Goal: Task Accomplishment & Management: Complete application form

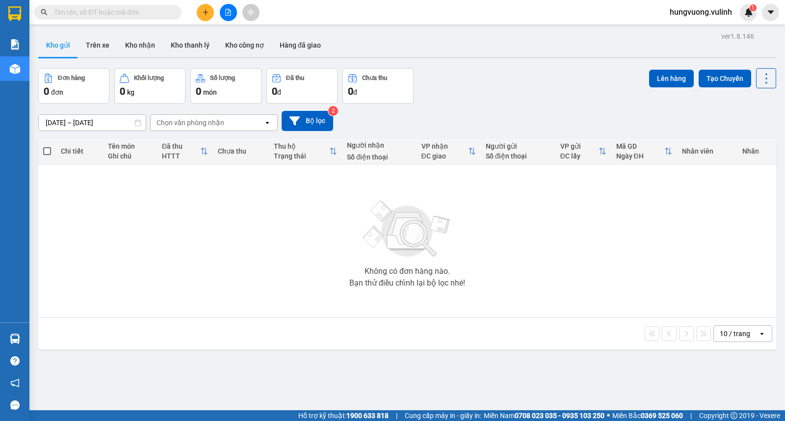
click at [489, 76] on div "Đơn hàng 0 đơn Khối lượng 0 kg Số lượng 0 món Đã thu 0 đ Chưa thu 0 đ Lên hàng …" at bounding box center [407, 85] width 738 height 35
click at [217, 6] on div at bounding box center [228, 12] width 74 height 17
click at [208, 15] on icon "plus" at bounding box center [205, 12] width 7 height 7
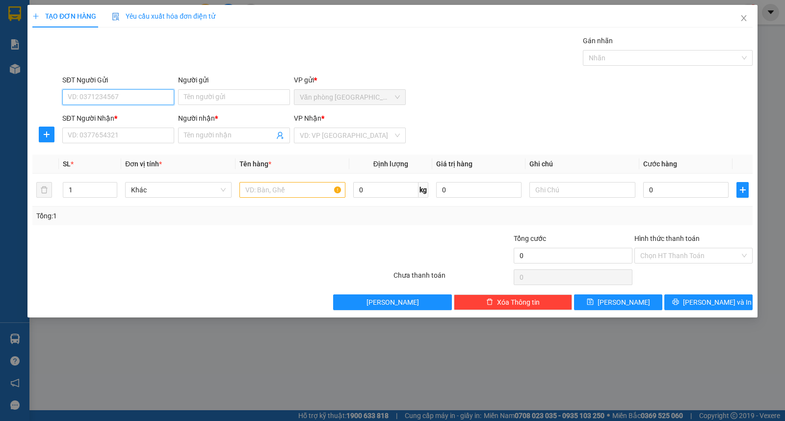
click at [128, 99] on input "SĐT Người Gửi" at bounding box center [118, 97] width 112 height 16
type input "0943424037"
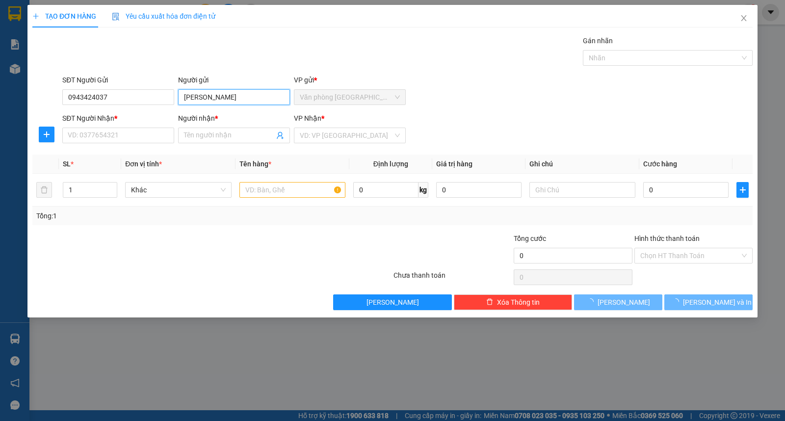
type input "[PERSON_NAME]"
click at [131, 124] on div "SĐT Người Nhận *" at bounding box center [118, 120] width 112 height 15
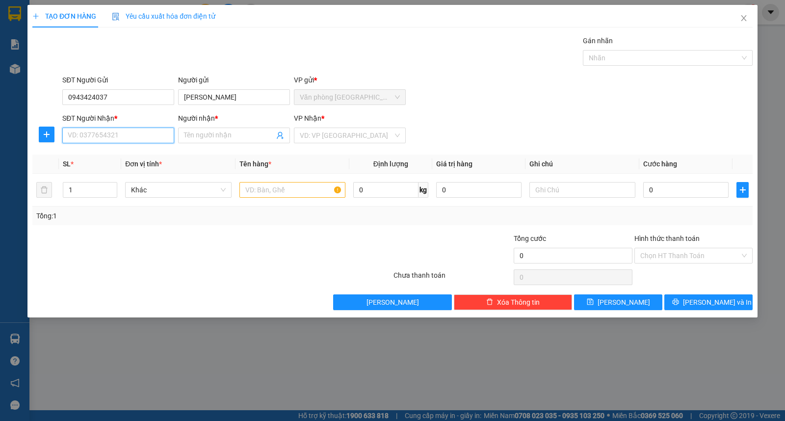
click at [131, 132] on input "SĐT Người Nhận *" at bounding box center [118, 136] width 112 height 16
type input "0849567843"
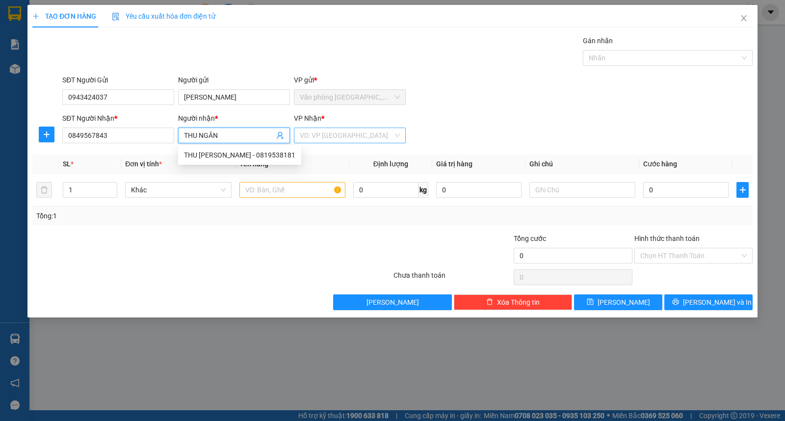
type input "THU NGÂN"
click at [320, 139] on input "search" at bounding box center [346, 135] width 93 height 15
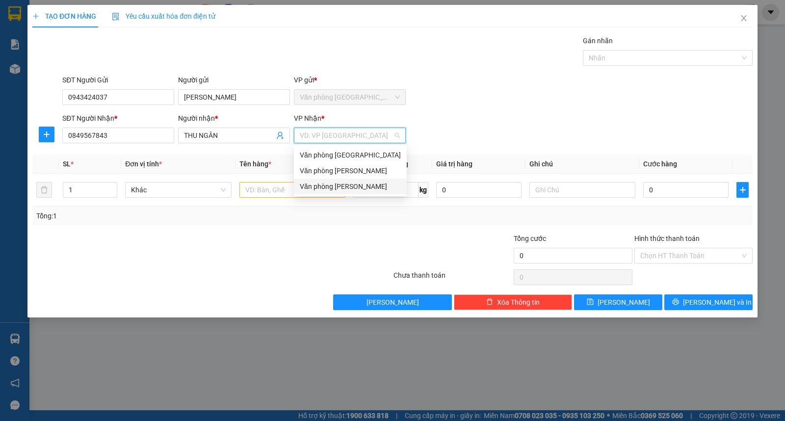
click at [332, 185] on div "Văn phòng [PERSON_NAME]" at bounding box center [350, 186] width 101 height 11
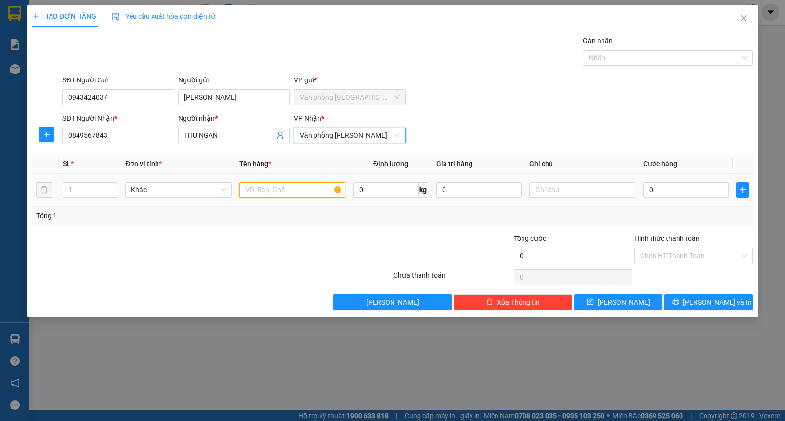
click at [286, 197] on input "text" at bounding box center [292, 190] width 106 height 16
type input "1 VALI"
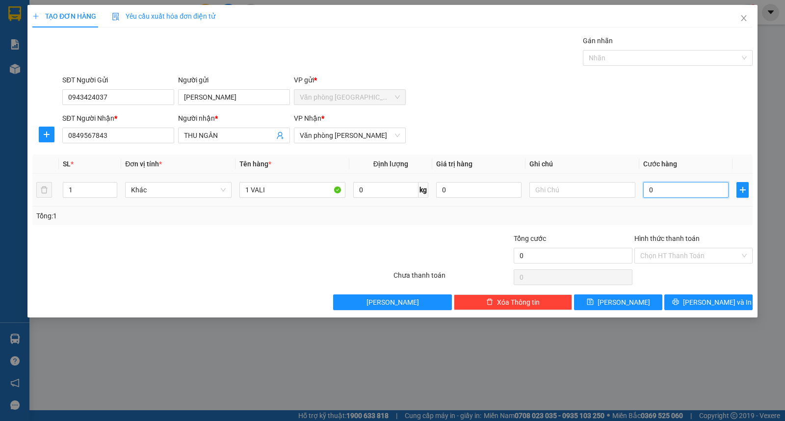
click at [689, 183] on input "0" at bounding box center [685, 190] width 85 height 16
type input "5"
type input "50"
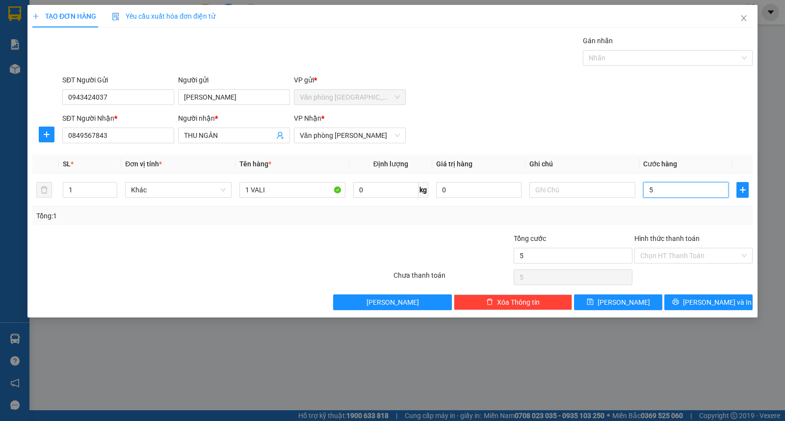
type input "50"
type input "500"
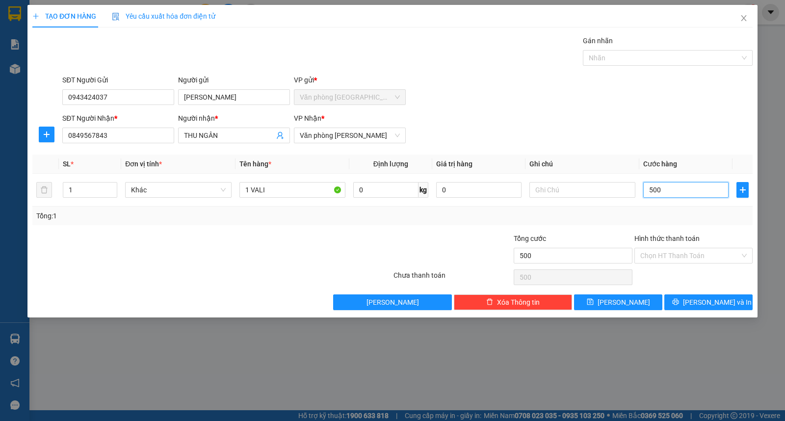
type input "5.000"
type input "50.000"
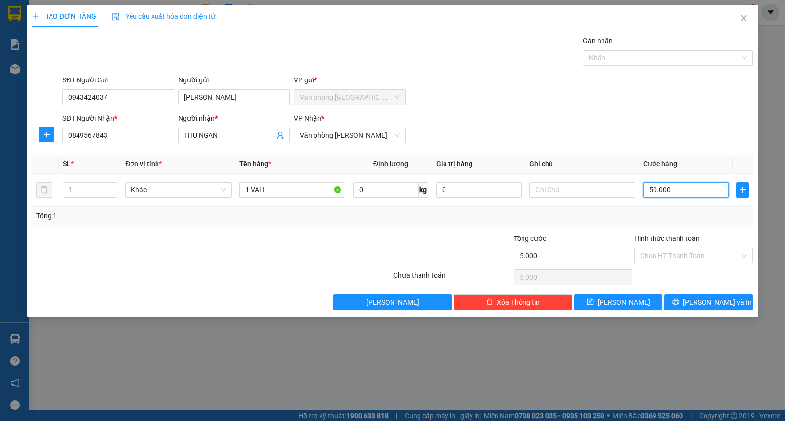
type input "50.000"
click at [674, 258] on input "Hình thức thanh toán" at bounding box center [690, 255] width 100 height 15
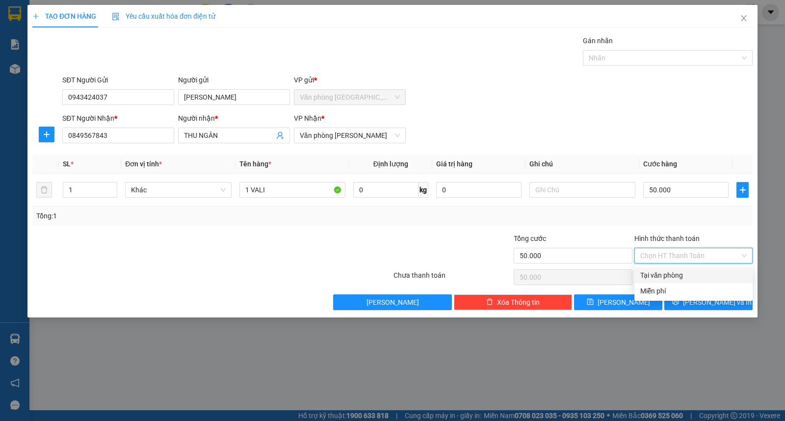
click at [664, 274] on div "Tại văn phòng" at bounding box center [693, 275] width 106 height 11
type input "0"
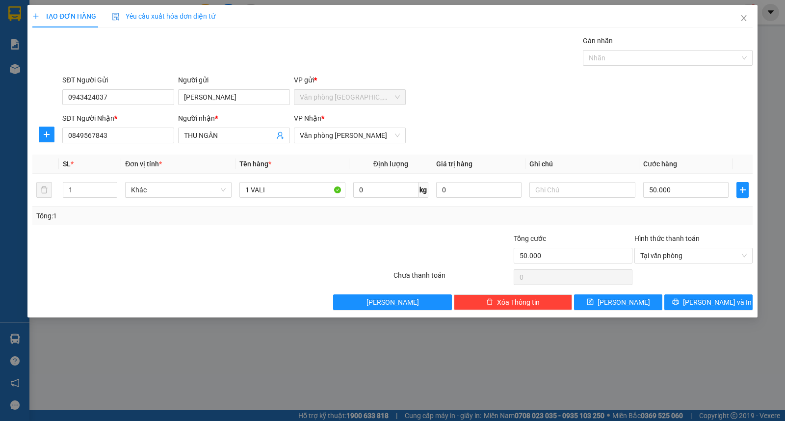
click at [671, 208] on div "Tổng: 1" at bounding box center [392, 216] width 720 height 19
click at [685, 303] on button "[PERSON_NAME] và In" at bounding box center [708, 302] width 88 height 16
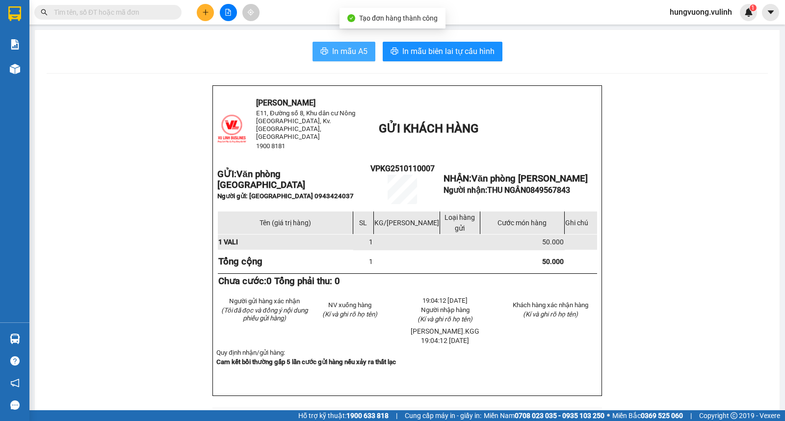
click at [332, 48] on span "In mẫu A5" at bounding box center [349, 51] width 35 height 12
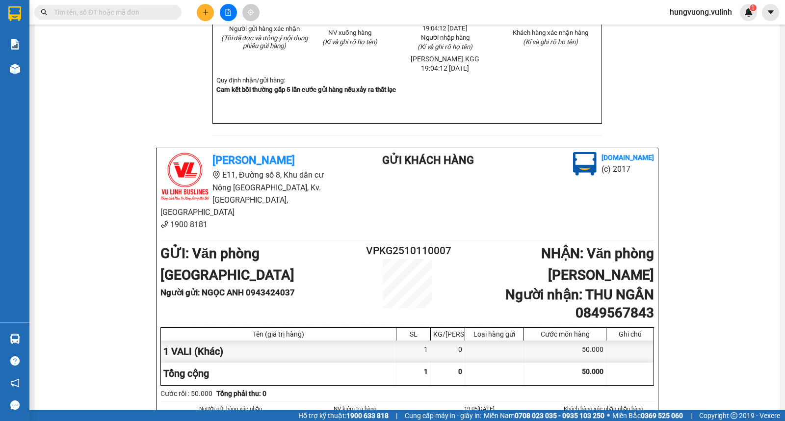
scroll to position [365, 0]
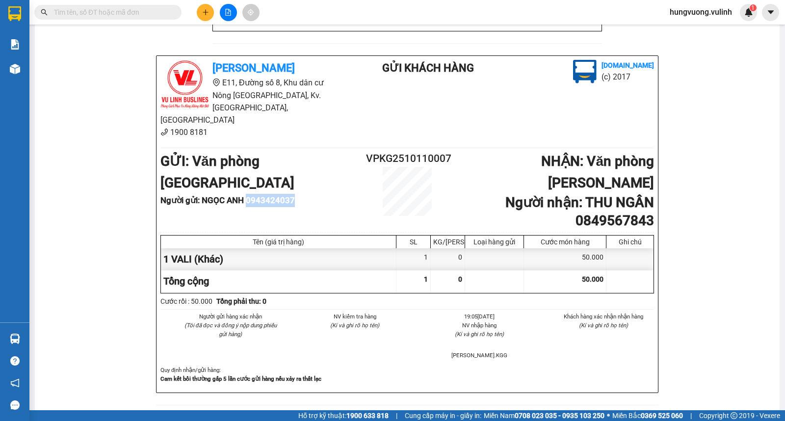
drag, startPoint x: 300, startPoint y: 167, endPoint x: 250, endPoint y: 168, distance: 50.1
click at [250, 194] on li "Người gửi : [GEOGRAPHIC_DATA] 0943424037" at bounding box center [263, 200] width 206 height 13
copy b "0943424037"
drag, startPoint x: 574, startPoint y: 187, endPoint x: 649, endPoint y: 188, distance: 74.6
click at [649, 194] on b "Người nhận : THU NGÂN 0849567843" at bounding box center [579, 211] width 149 height 34
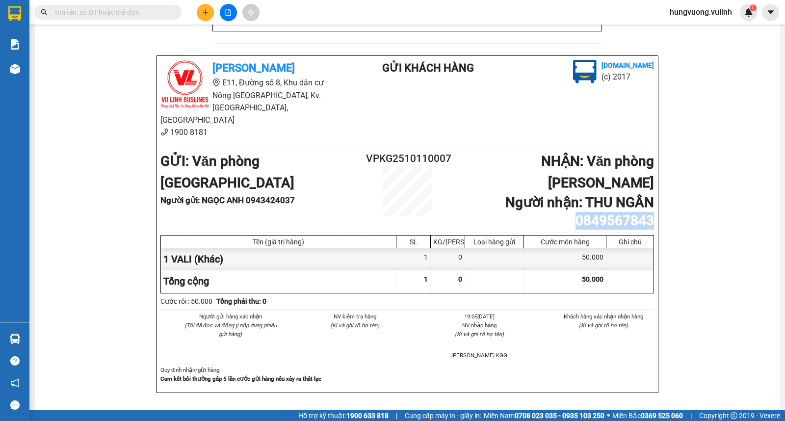
copy b "0849567843"
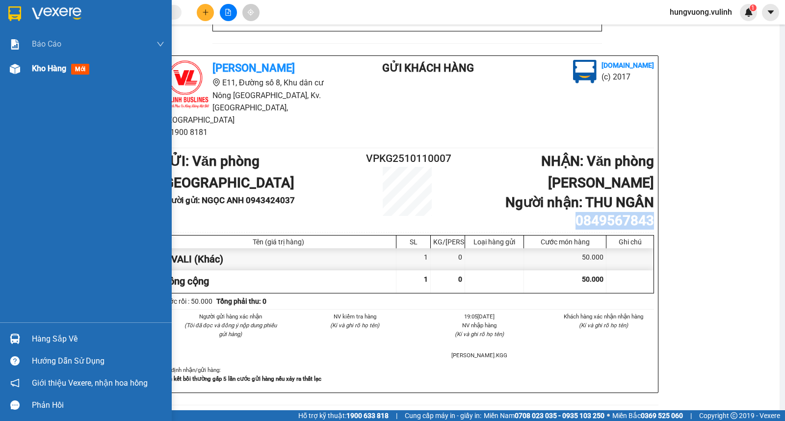
click at [44, 68] on span "Kho hàng" at bounding box center [49, 68] width 34 height 9
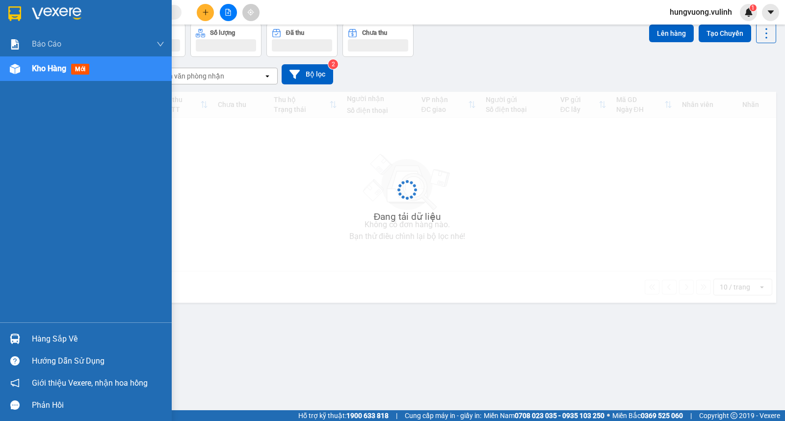
scroll to position [45, 0]
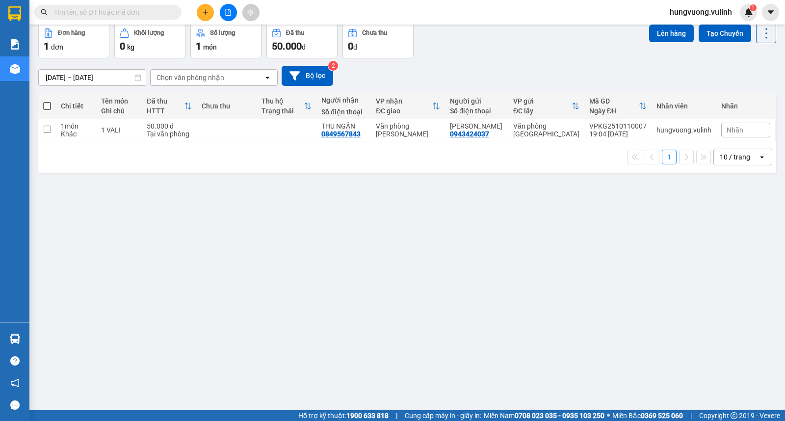
click at [46, 105] on span at bounding box center [47, 106] width 8 height 8
click at [47, 101] on input "checkbox" at bounding box center [47, 101] width 0 height 0
checkbox input "true"
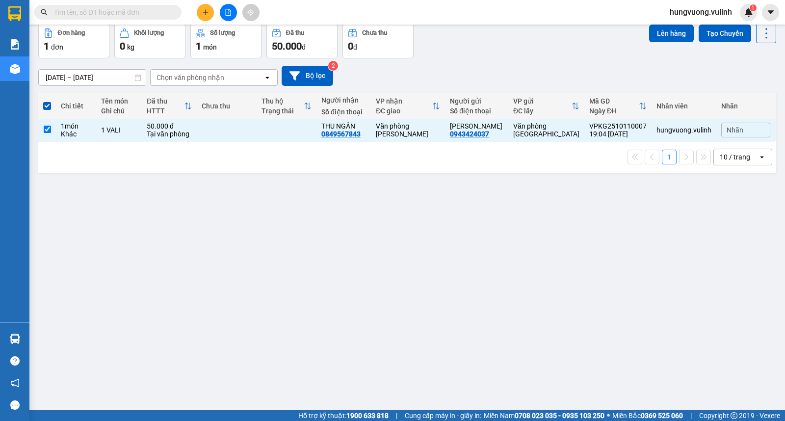
scroll to position [0, 0]
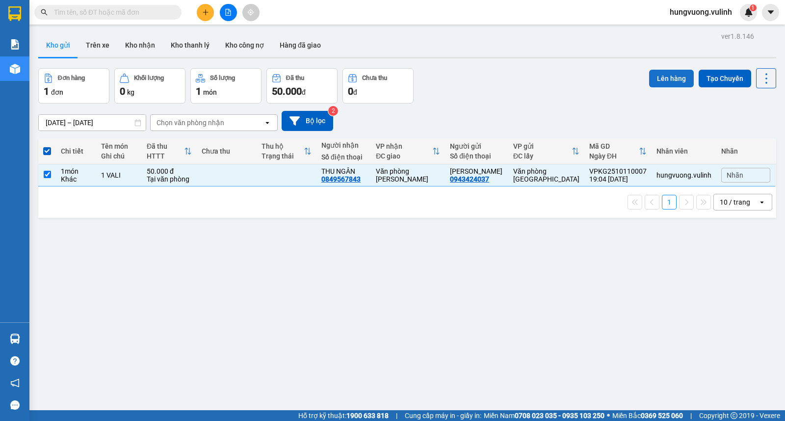
click at [649, 76] on button "Lên hàng" at bounding box center [671, 79] width 45 height 18
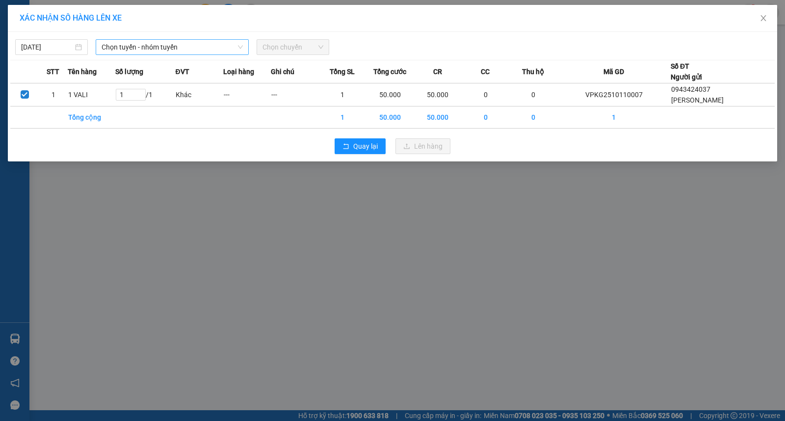
click at [139, 45] on span "Chọn tuyến - nhóm tuyến" at bounding box center [172, 47] width 141 height 15
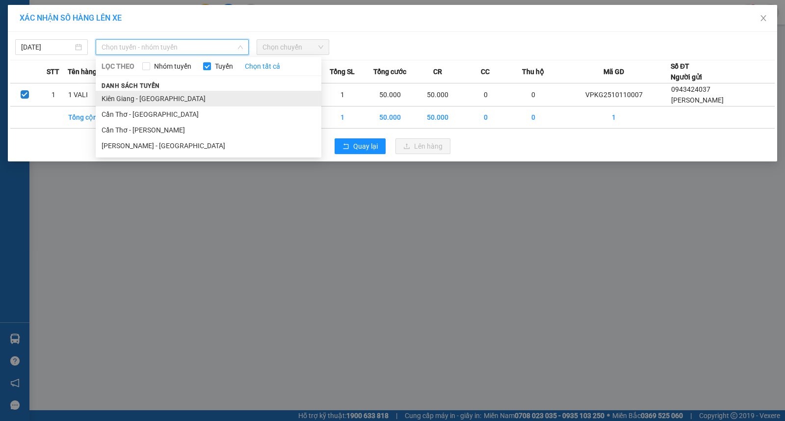
click at [130, 96] on li "Kiên Giang - [GEOGRAPHIC_DATA]" at bounding box center [209, 99] width 226 height 16
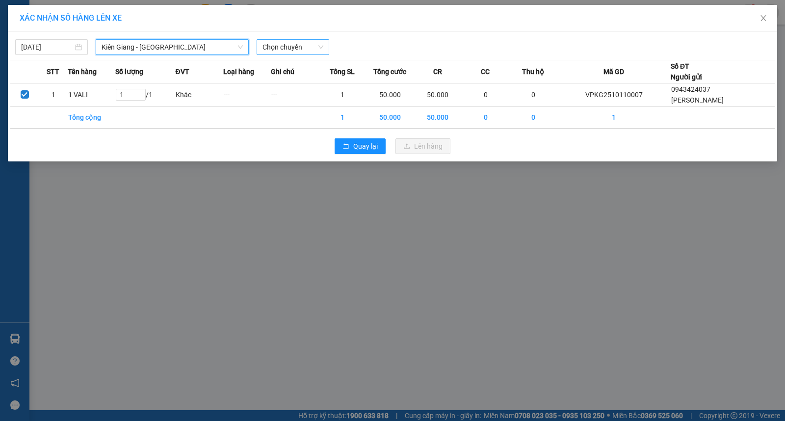
click at [297, 51] on span "Chọn chuyến" at bounding box center [293, 47] width 61 height 15
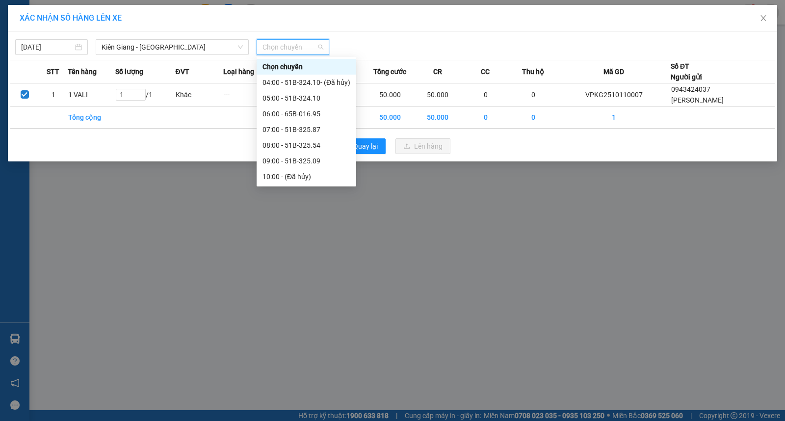
scroll to position [141, 0]
click at [303, 177] on div "19:00 - 65B-013.02" at bounding box center [307, 176] width 88 height 11
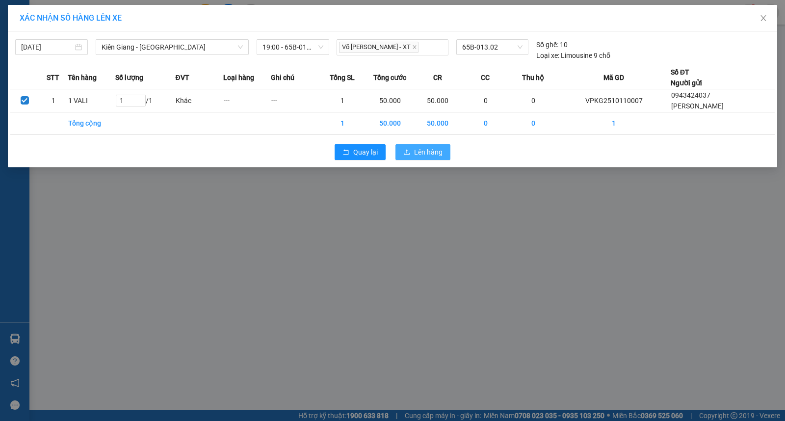
click at [444, 155] on button "Lên hàng" at bounding box center [423, 152] width 55 height 16
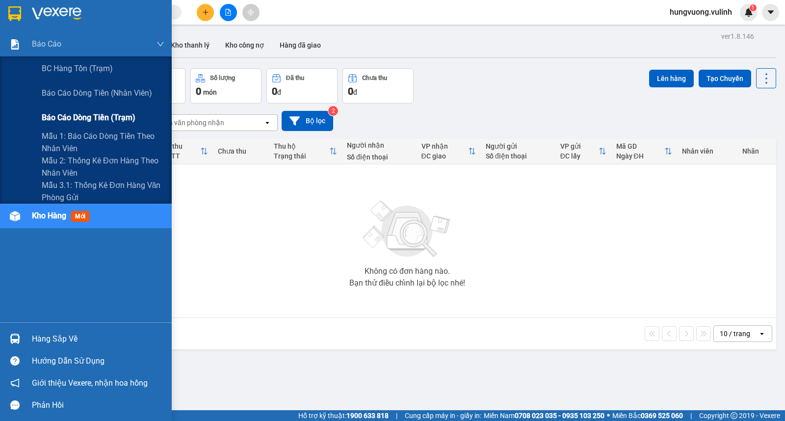
click at [88, 115] on span "Báo cáo dòng tiền (trạm)" at bounding box center [89, 117] width 94 height 12
